Goal: Task Accomplishment & Management: Complete application form

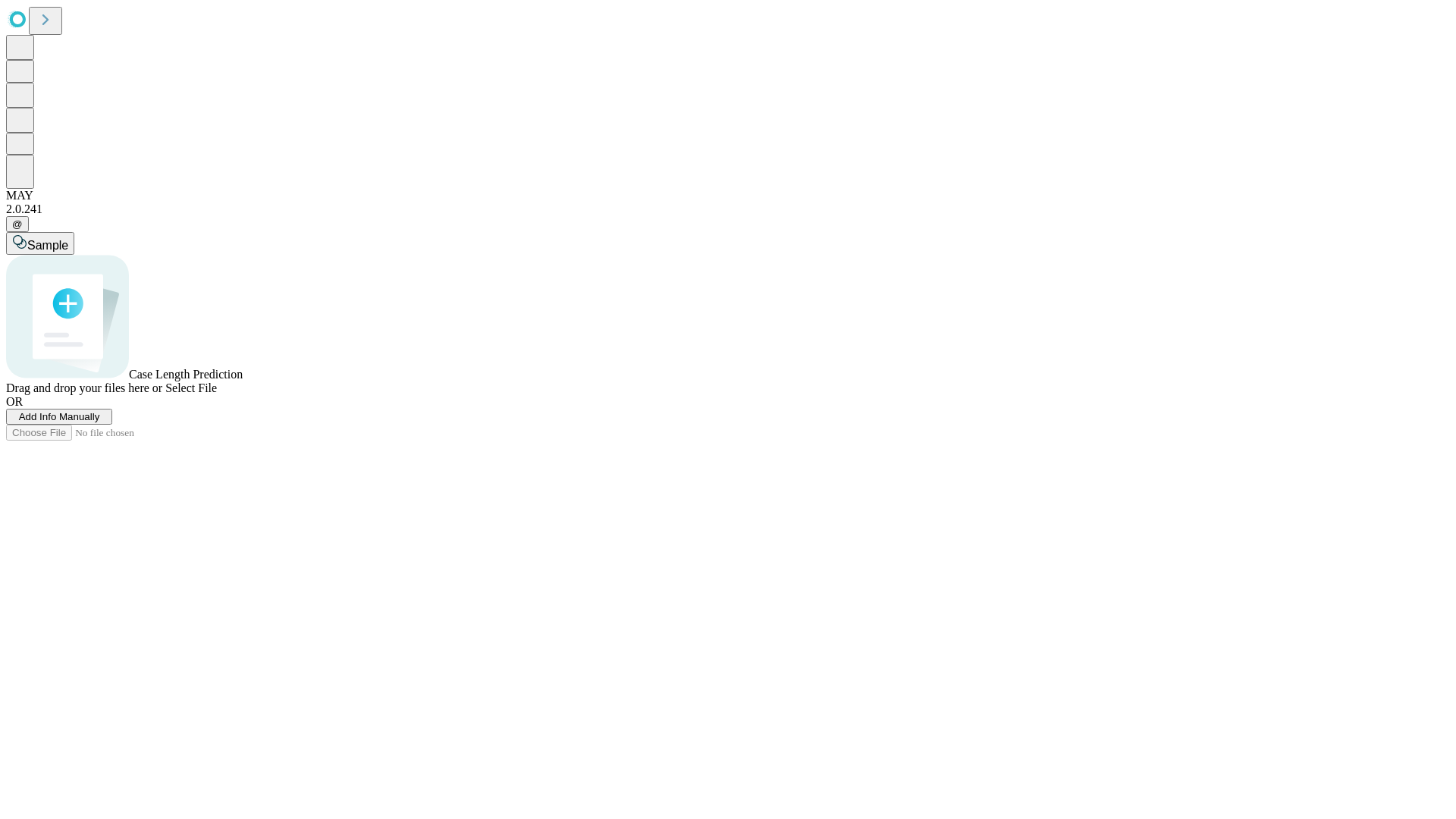
click at [100, 423] on span "Add Info Manually" at bounding box center [59, 416] width 82 height 11
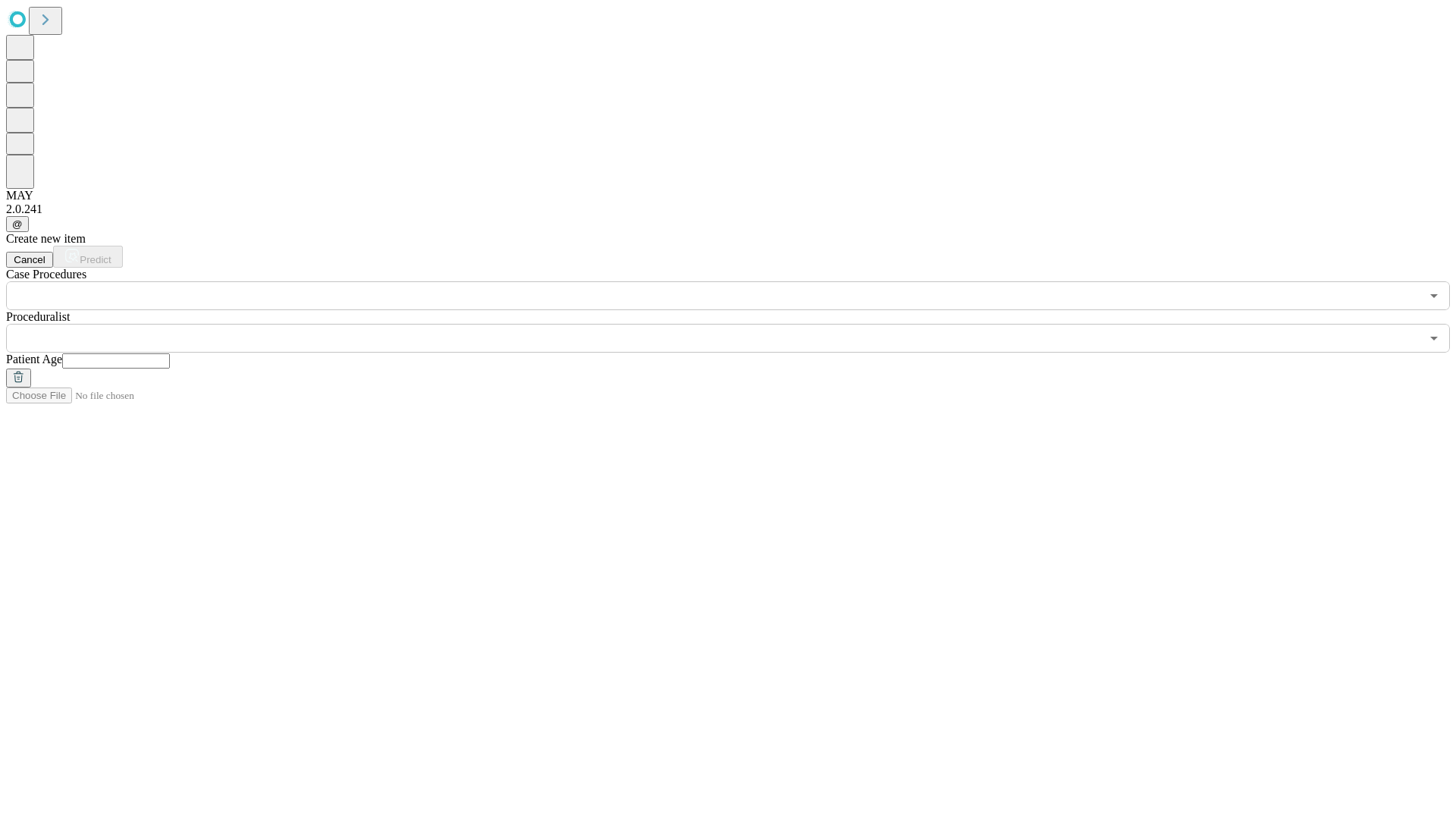
click at [170, 353] on input "text" at bounding box center [115, 361] width 108 height 15
type input "**"
click at [739, 324] on input "text" at bounding box center [713, 339] width 1414 height 29
